Goal: Navigation & Orientation: Find specific page/section

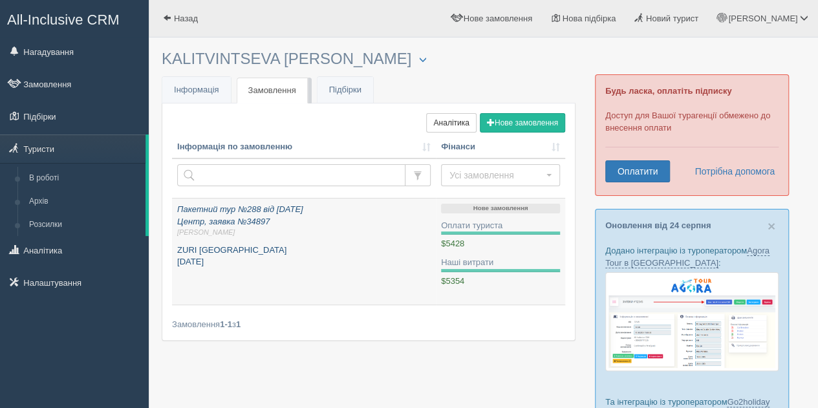
click at [226, 247] on p "ZURI ZANZIBAR грудень 2025" at bounding box center [304, 257] width 254 height 24
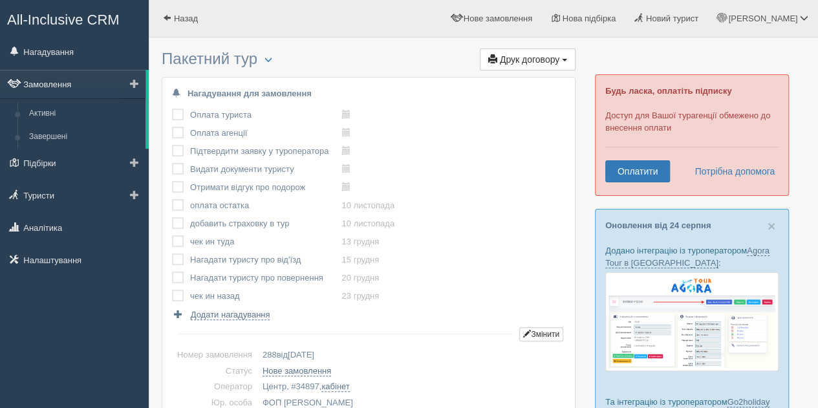
click at [56, 76] on link "Замовлення" at bounding box center [73, 84] width 146 height 28
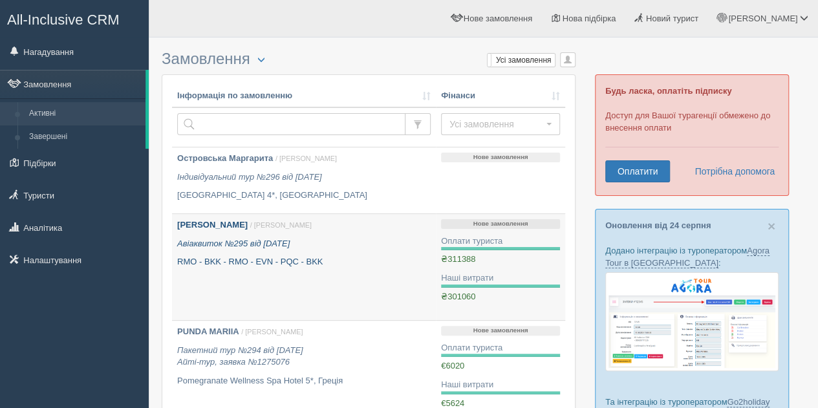
scroll to position [87, 0]
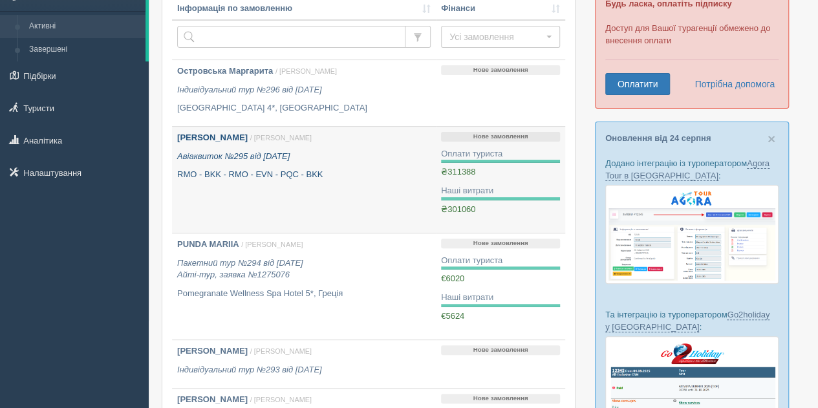
click at [348, 192] on link "[PERSON_NAME] / [PERSON_NAME] Авіаквиток №295 від [DATE] RMO - BKK - RMO - EVN …" at bounding box center [304, 180] width 264 height 106
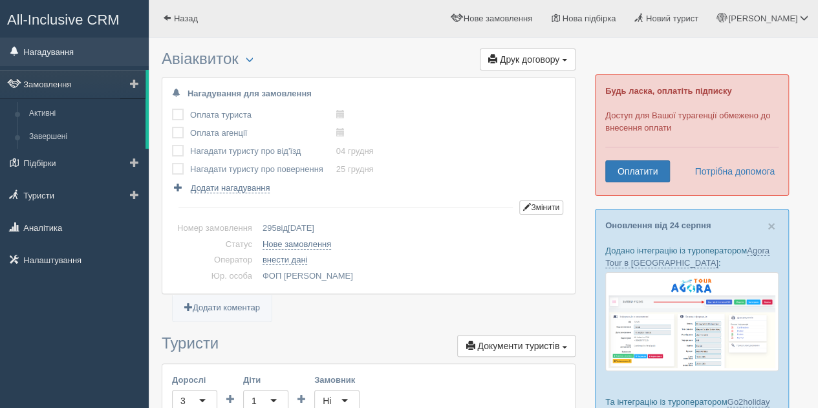
click at [91, 51] on link "Нагадування" at bounding box center [74, 52] width 149 height 28
